Goal: Book appointment/travel/reservation

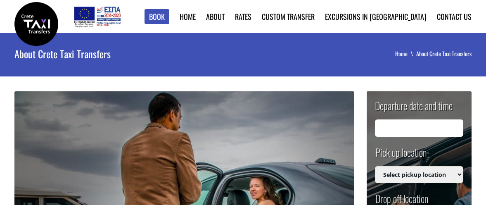
type input "[DATE] 21:52"
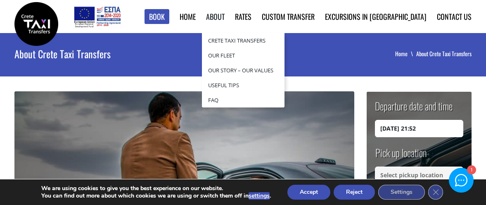
click at [225, 12] on link "About" at bounding box center [215, 16] width 19 height 11
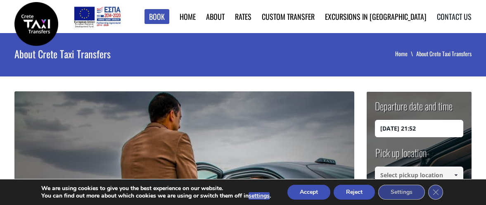
click at [451, 17] on link "Contact us" at bounding box center [454, 16] width 35 height 11
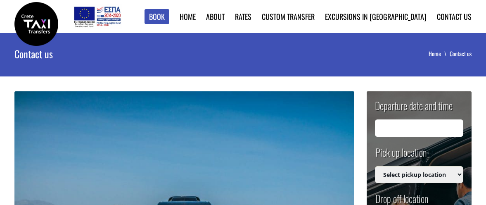
type input "[DATE] 21:52"
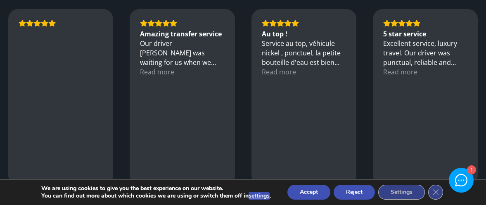
scroll to position [1207, 0]
